Goal: Information Seeking & Learning: Understand process/instructions

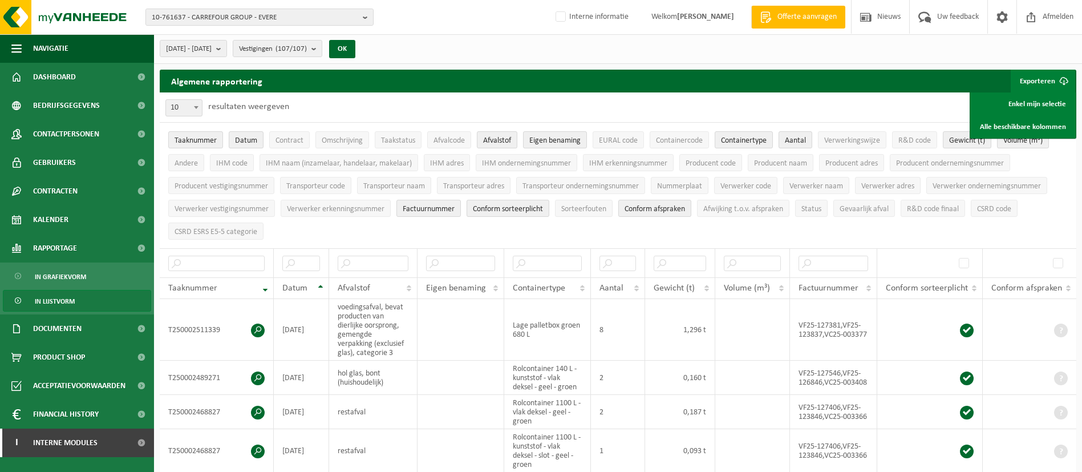
click at [220, 22] on span "10-761637 - CARREFOUR GROUP - EVERE" at bounding box center [255, 17] width 206 height 17
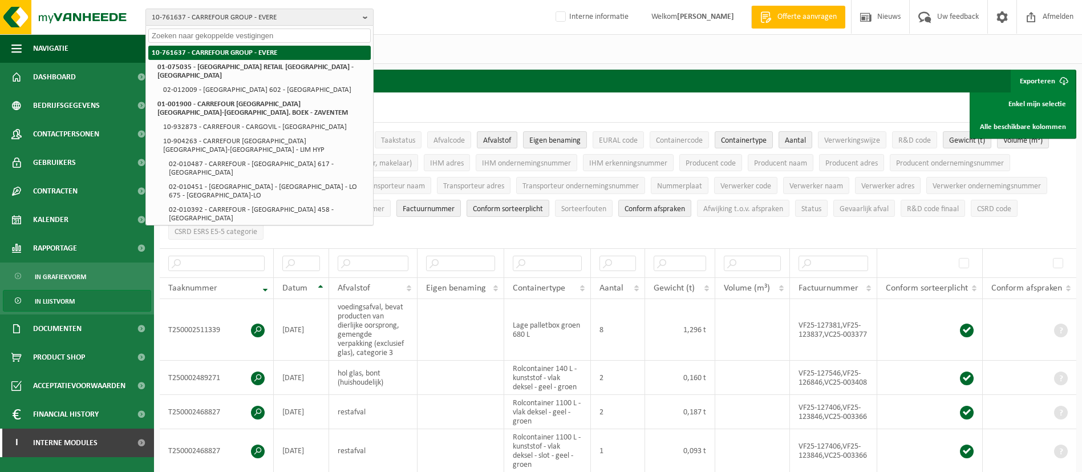
click at [248, 56] on li "10-761637 - CARREFOUR GROUP - EVERE" at bounding box center [259, 53] width 222 height 14
click at [424, 34] on div "10-761637 - CARREFOUR GROUP - EVERE 10-761637 - CARREFOUR GROUP - EVERE 01-0750…" at bounding box center [541, 17] width 1082 height 35
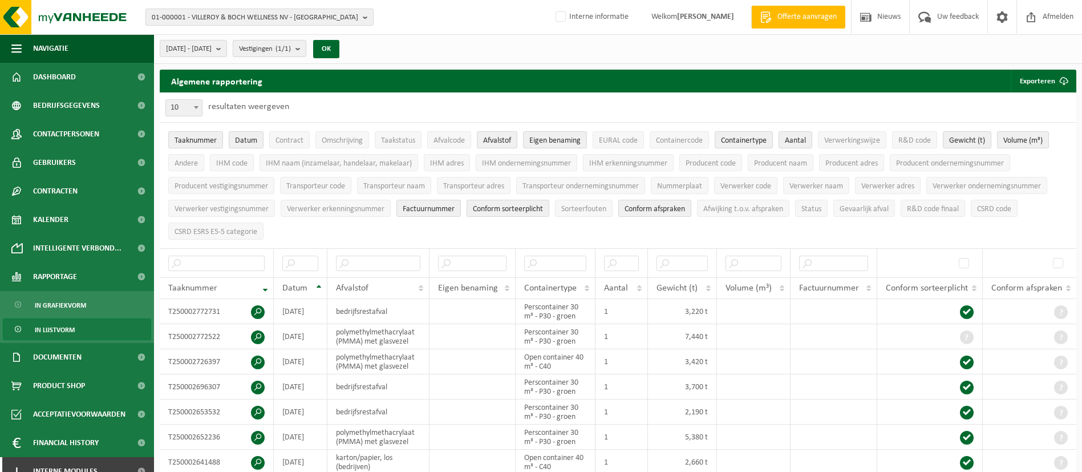
click at [205, 11] on span "01-000001 - VILLEROY & BOCH WELLNESS NV - [GEOGRAPHIC_DATA]" at bounding box center [255, 17] width 206 height 17
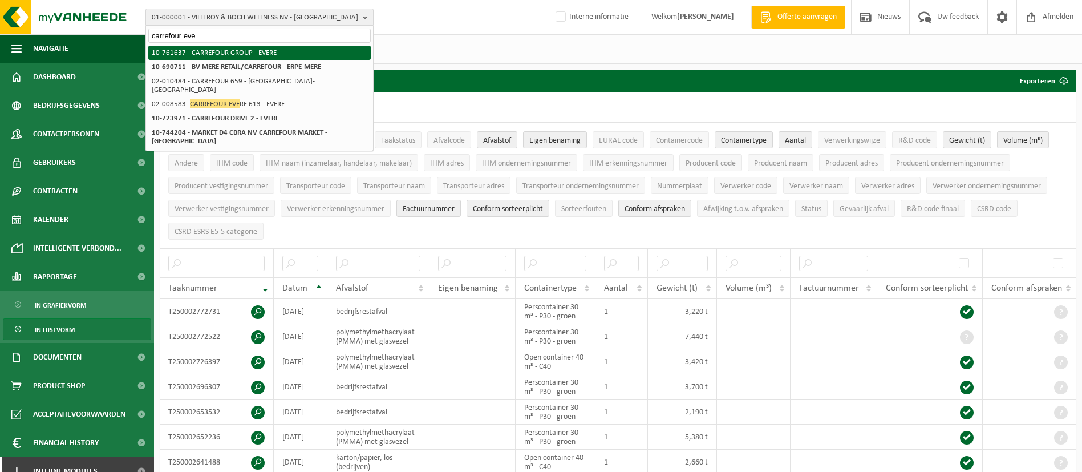
type input "carrefour eve"
click at [246, 52] on li "10-761637 - CARREFOUR GROUP - EVERE" at bounding box center [259, 53] width 222 height 14
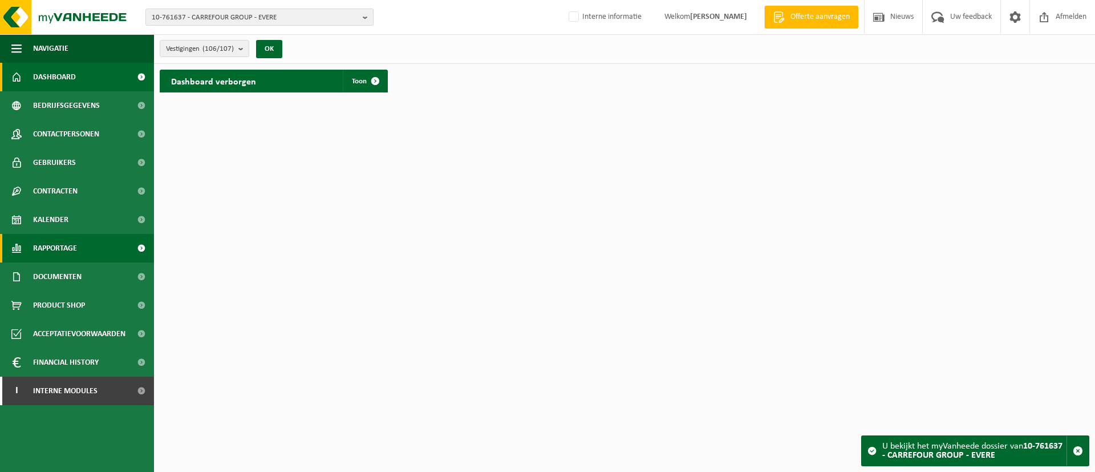
click at [52, 244] on span "Rapportage" at bounding box center [55, 248] width 44 height 29
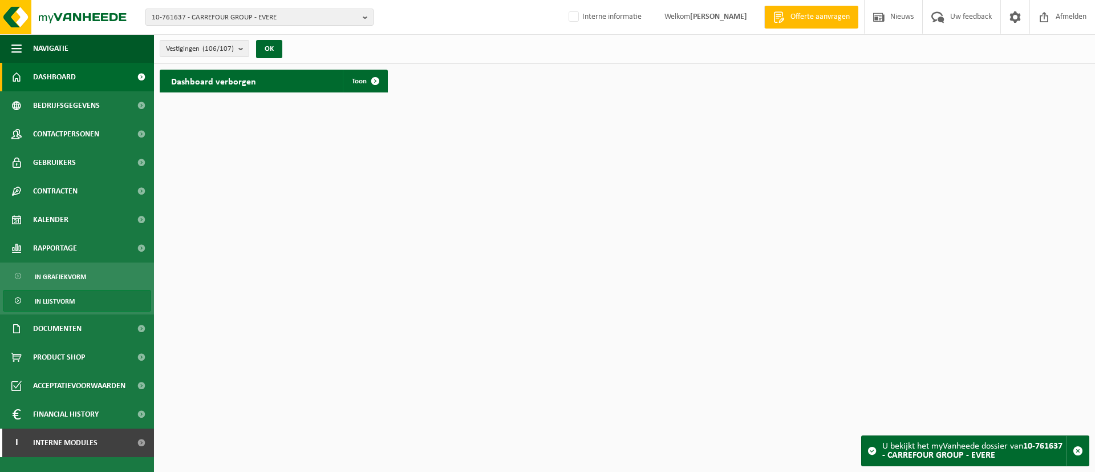
click at [65, 294] on span "In lijstvorm" at bounding box center [55, 301] width 40 height 22
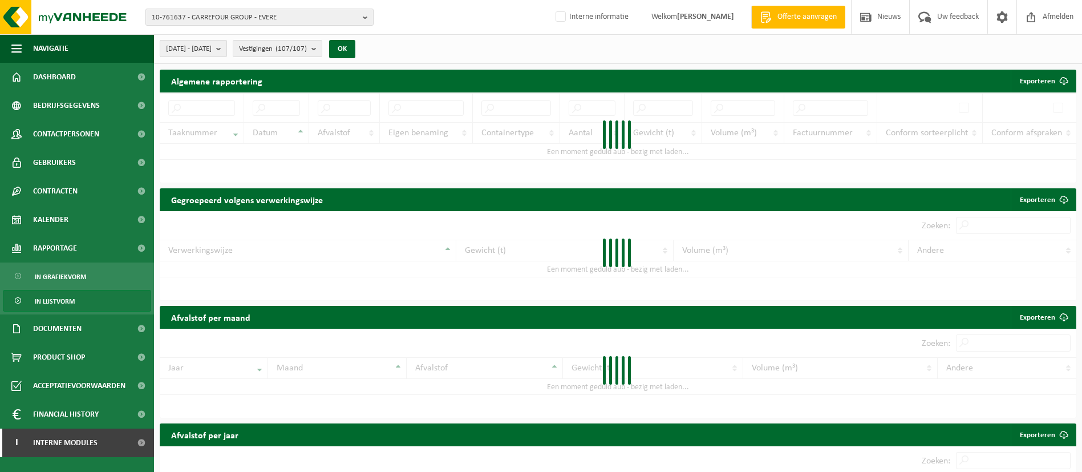
click at [212, 42] on span "[DATE] - [DATE]" at bounding box center [189, 48] width 46 height 17
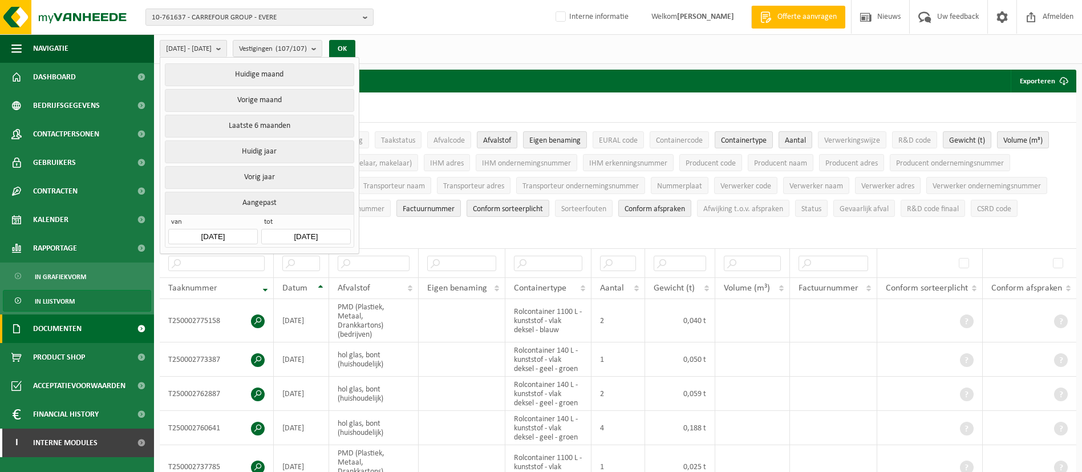
click at [80, 320] on span "Documenten" at bounding box center [57, 328] width 48 height 29
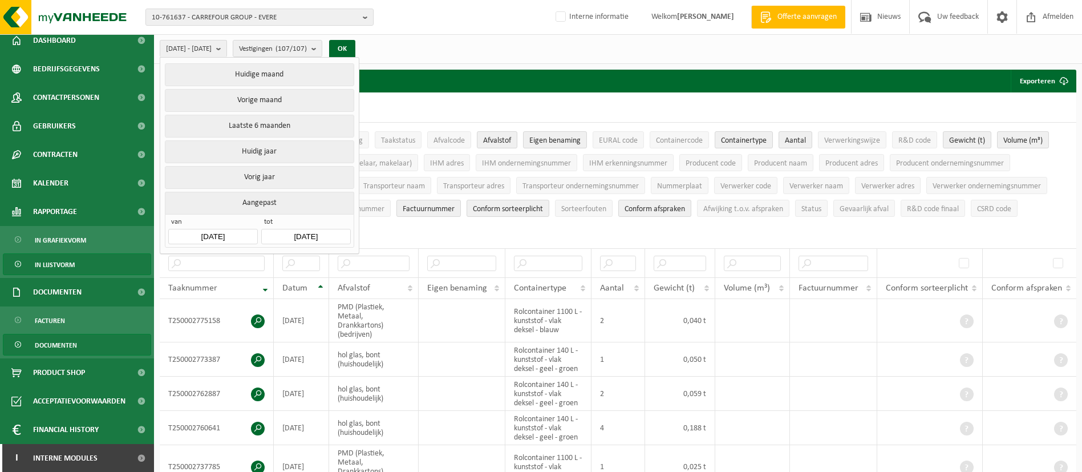
scroll to position [37, 0]
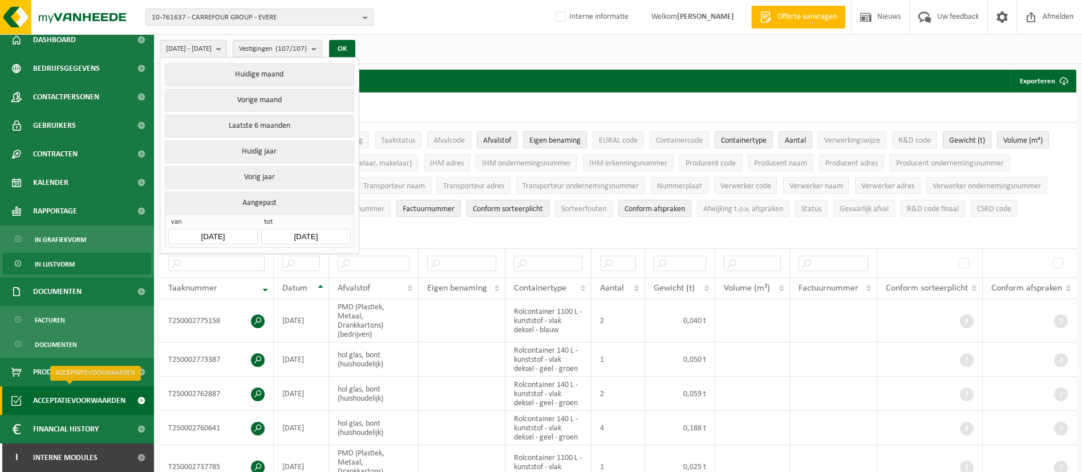
click at [83, 397] on span "Acceptatievoorwaarden" at bounding box center [79, 400] width 92 height 29
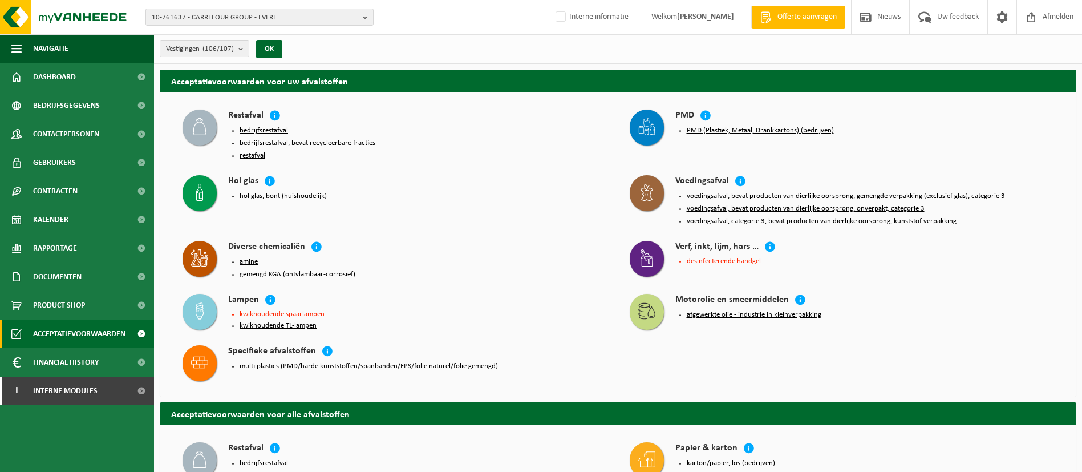
click at [962, 192] on button "voedingsafval, bevat producten van dierlijke oorsprong, gemengde verpakking (ex…" at bounding box center [846, 196] width 318 height 9
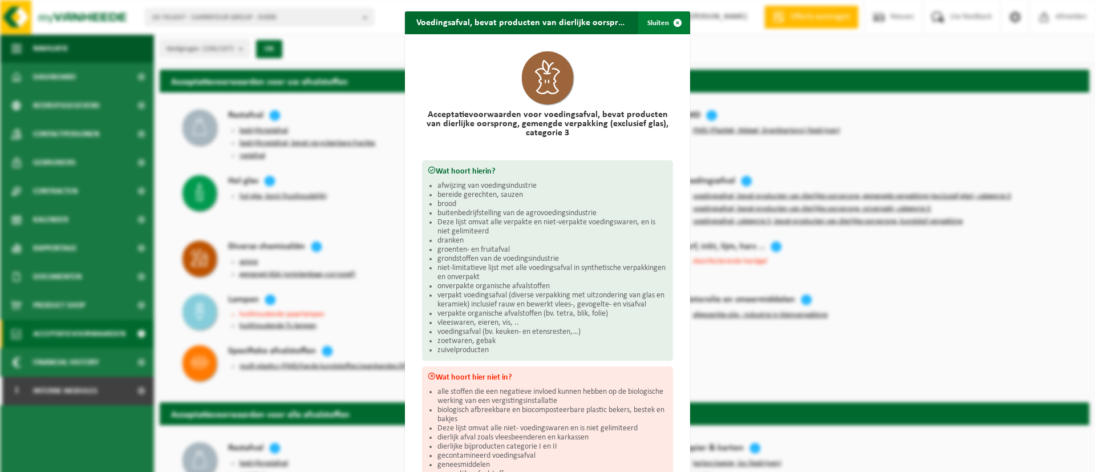
click at [652, 17] on button "Sluiten" at bounding box center [663, 22] width 51 height 23
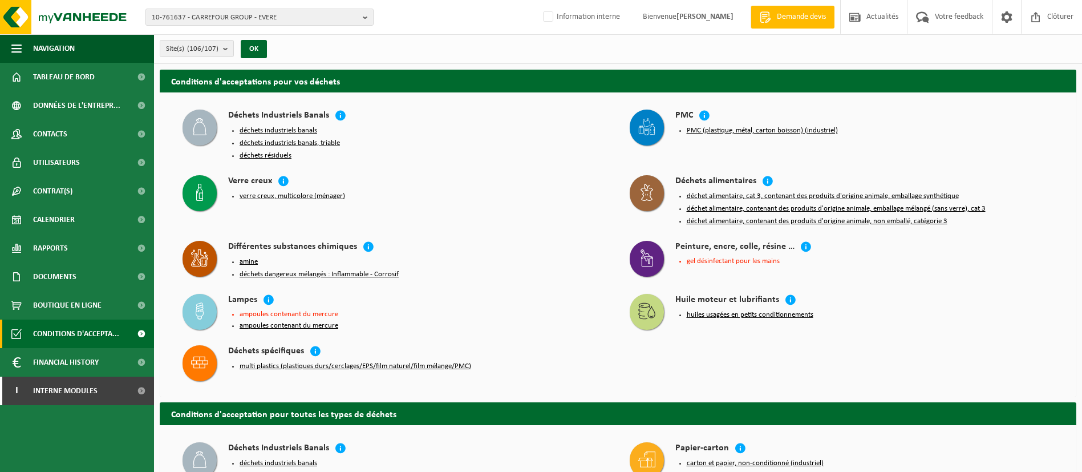
click at [931, 217] on button "déchet alimentaire, contenant des produits d'origine animale, non emballé, caté…" at bounding box center [817, 221] width 261 height 9
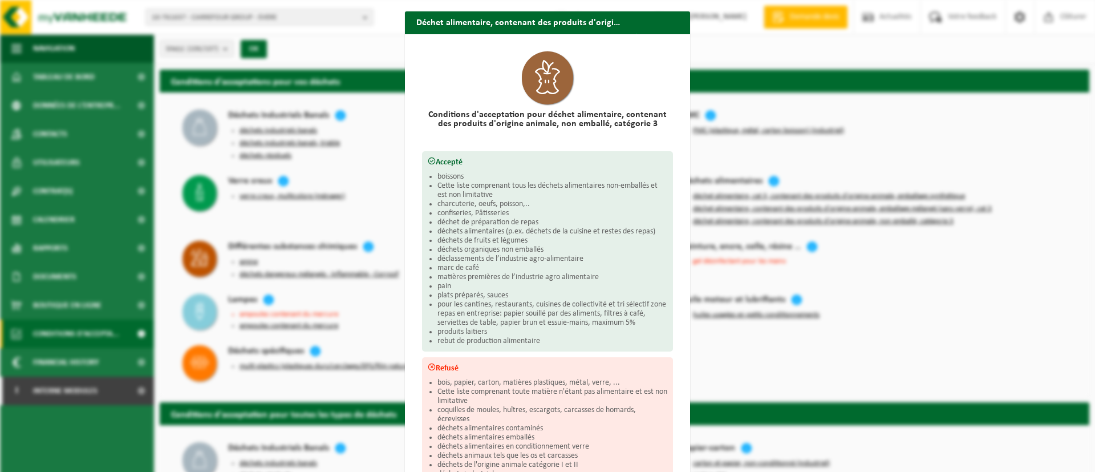
click at [636, 33] on button "Fermer" at bounding box center [662, 44] width 52 height 23
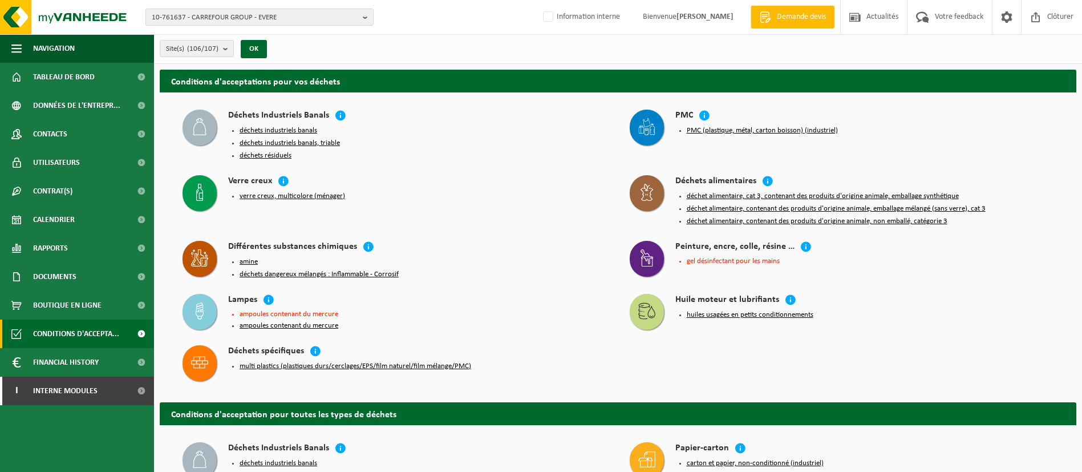
click at [885, 192] on button "déchet alimentaire, cat 3, contenant des produits d'origine animale, emballage …" at bounding box center [823, 196] width 272 height 9
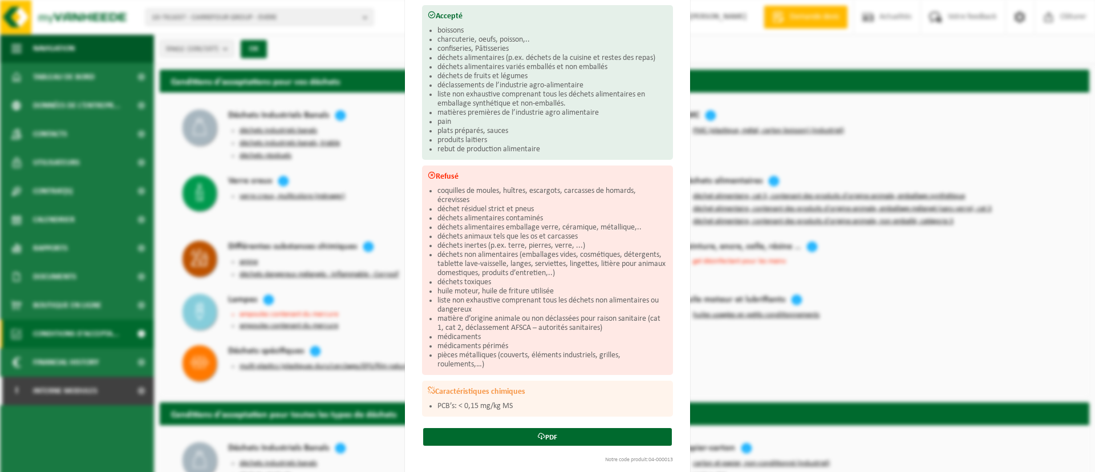
scroll to position [157, 0]
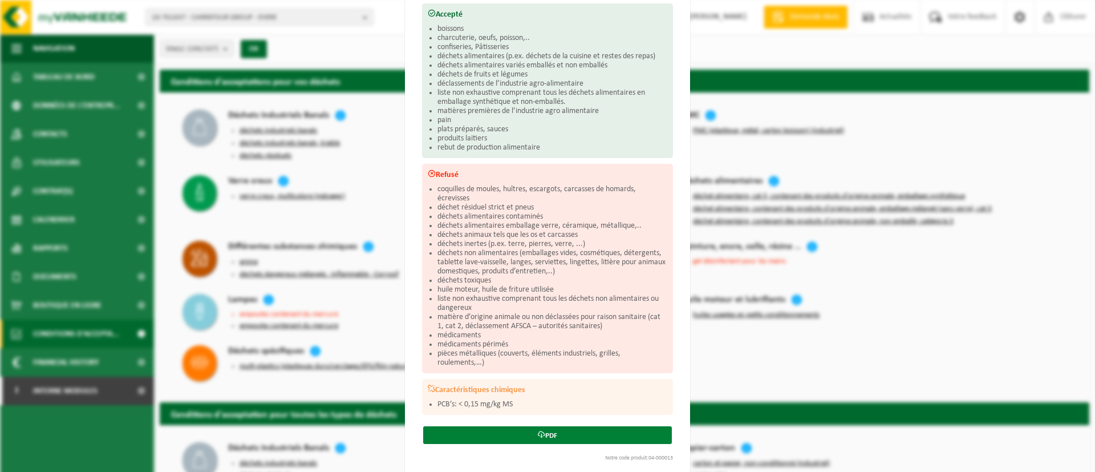
click at [553, 426] on link "PDF" at bounding box center [547, 435] width 249 height 18
